Goal: Transaction & Acquisition: Subscribe to service/newsletter

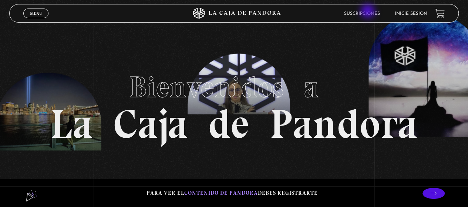
click at [368, 12] on link "Suscripciones" at bounding box center [362, 13] width 36 height 4
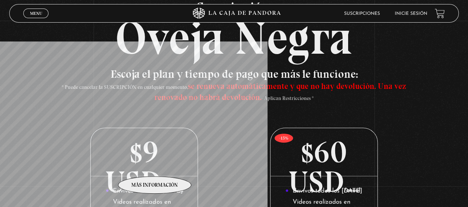
scroll to position [74, 0]
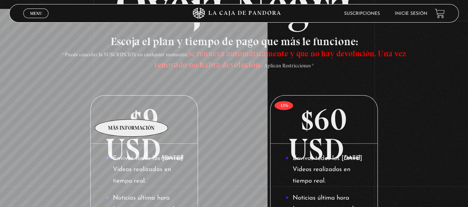
click at [132, 108] on p "$9 USD /mensual" at bounding box center [144, 119] width 107 height 48
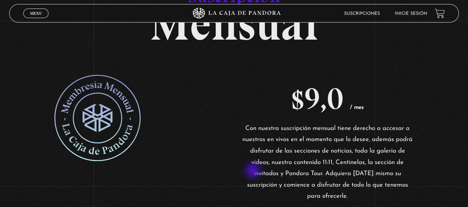
scroll to position [111, 0]
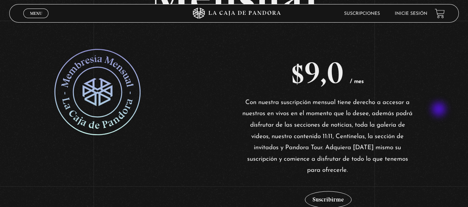
drag, startPoint x: 237, startPoint y: 98, endPoint x: 439, endPoint y: 110, distance: 202.3
drag, startPoint x: 284, startPoint y: 119, endPoint x: 405, endPoint y: 152, distance: 125.2
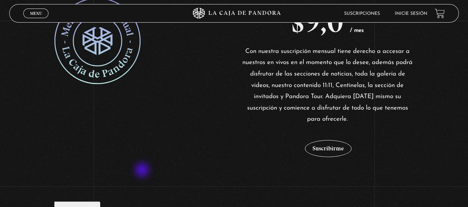
scroll to position [128, 0]
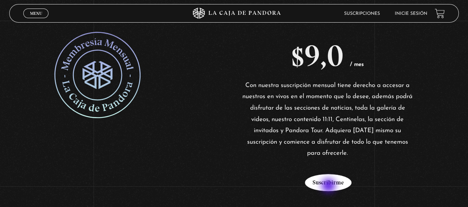
click at [329, 186] on button "Suscribirme" at bounding box center [328, 182] width 47 height 17
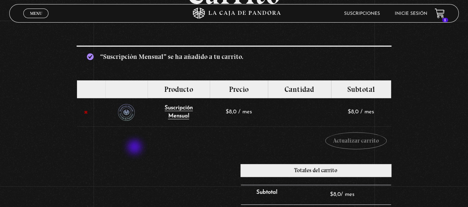
scroll to position [74, 0]
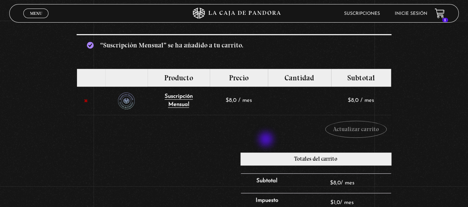
drag, startPoint x: 232, startPoint y: 136, endPoint x: 268, endPoint y: 140, distance: 35.7
click at [268, 140] on td "Cupón: Aplicar cupón Actualizar carrito" at bounding box center [234, 129] width 314 height 28
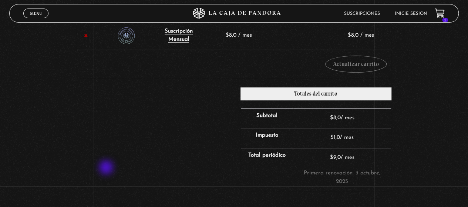
scroll to position [185, 0]
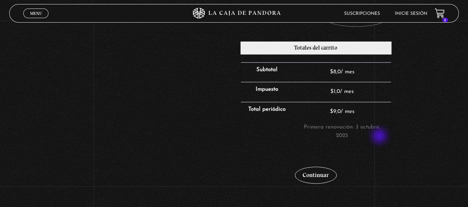
drag, startPoint x: 312, startPoint y: 131, endPoint x: 380, endPoint y: 136, distance: 67.9
click at [380, 136] on div "Totales del carrito Subtotal $ 8,0 Impuesto $ 1,0 Total $ 9,0 Totales periódico…" at bounding box center [315, 117] width 151 height 152
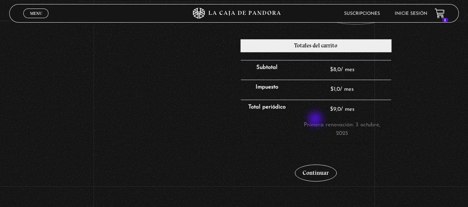
scroll to position [222, 0]
